Goal: Answer question/provide support: Share knowledge or assist other users

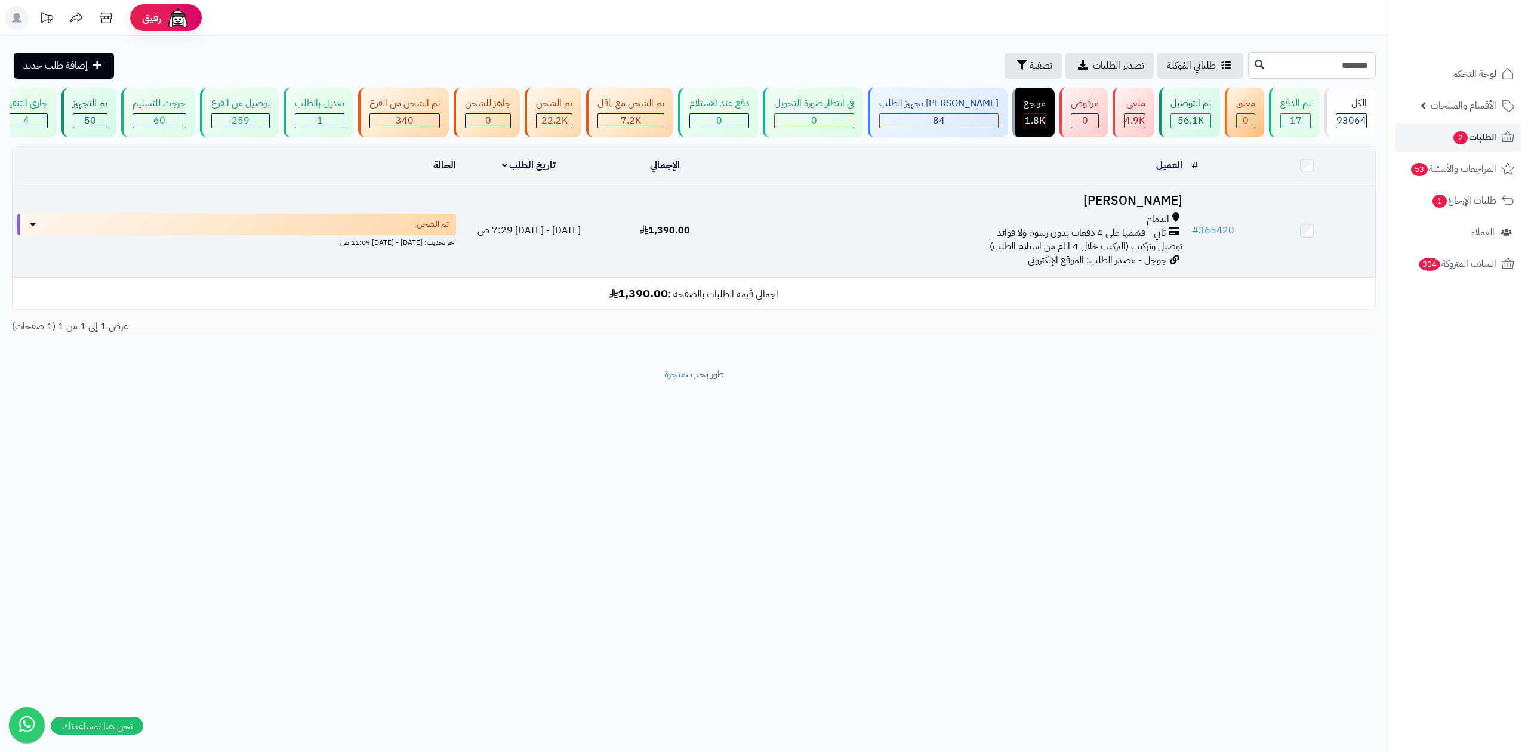
click at [1126, 203] on h3 "علي القرني" at bounding box center [960, 201] width 444 height 14
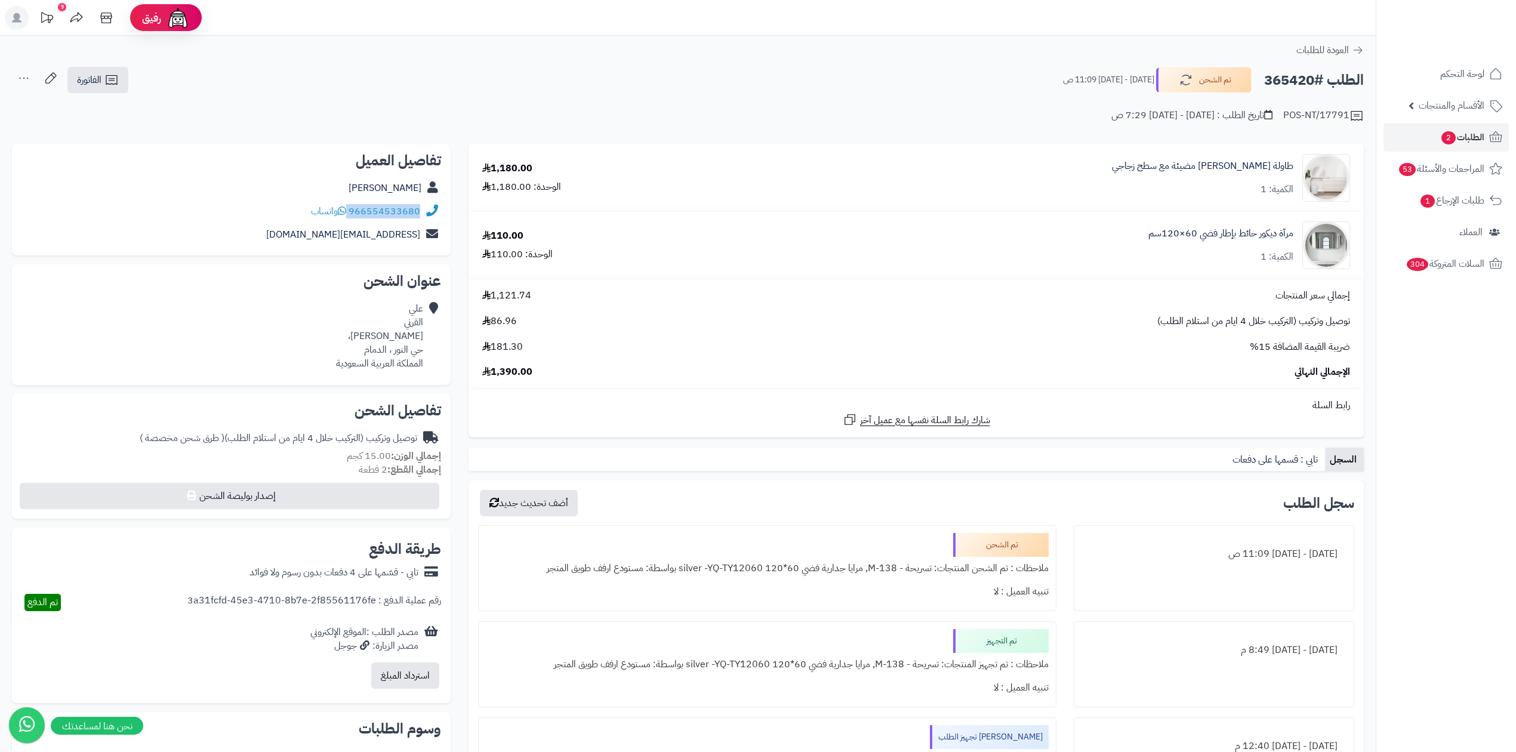
copy div "966554533680"
drag, startPoint x: 350, startPoint y: 208, endPoint x: 431, endPoint y: 206, distance: 81.2
click at [431, 206] on div "966554533680 واتساب" at bounding box center [231, 211] width 420 height 23
click at [1278, 76] on h2 "الطلب #365420" at bounding box center [1314, 80] width 100 height 24
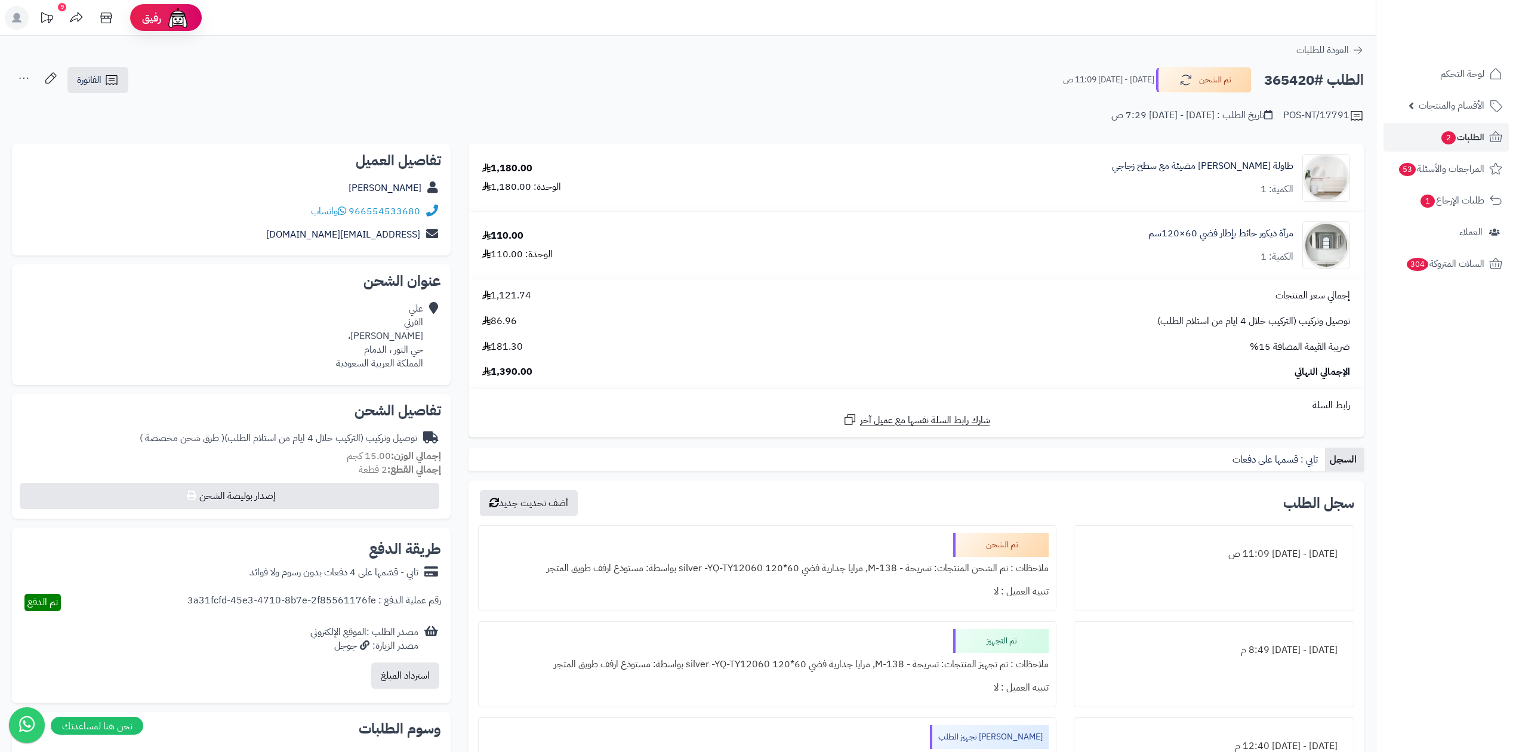
copy h2 "365420"
